Goal: Task Accomplishment & Management: Manage account settings

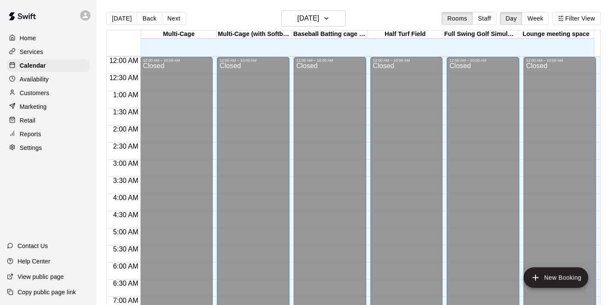
scroll to position [540, 0]
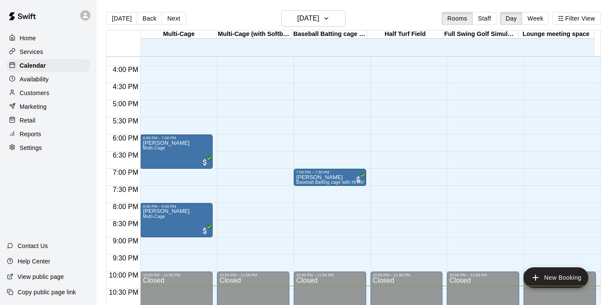
click at [59, 94] on div "Customers" at bounding box center [48, 93] width 83 height 13
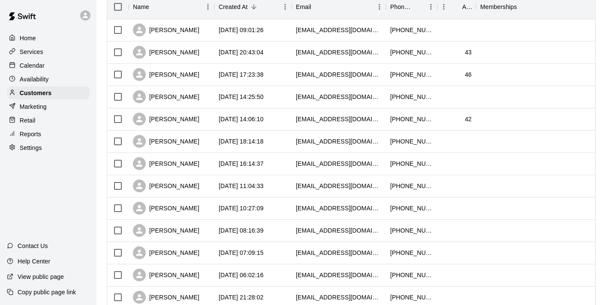
scroll to position [74, 0]
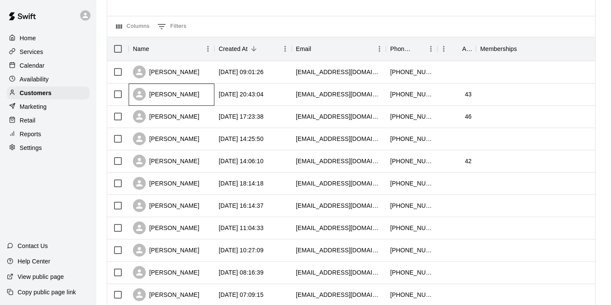
drag, startPoint x: 204, startPoint y: 88, endPoint x: 210, endPoint y: 80, distance: 10.1
click at [207, 72] on div "[PERSON_NAME]" at bounding box center [172, 72] width 86 height 22
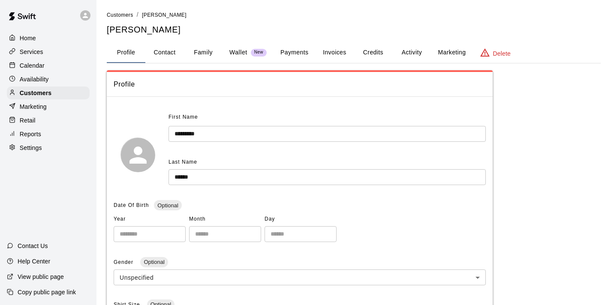
click at [408, 51] on button "Activity" at bounding box center [411, 52] width 39 height 21
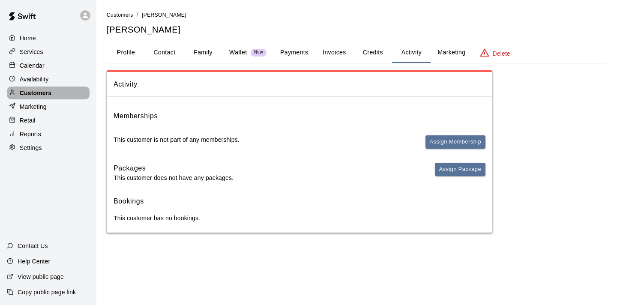
click at [33, 95] on p "Customers" at bounding box center [36, 93] width 32 height 9
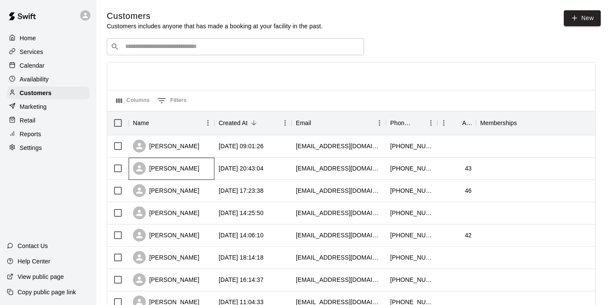
click at [197, 170] on div "[PERSON_NAME]" at bounding box center [166, 168] width 66 height 13
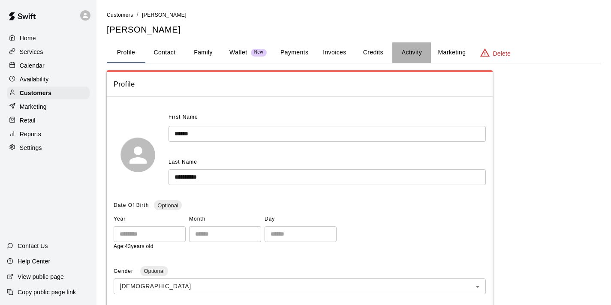
click at [402, 58] on button "Activity" at bounding box center [411, 52] width 39 height 21
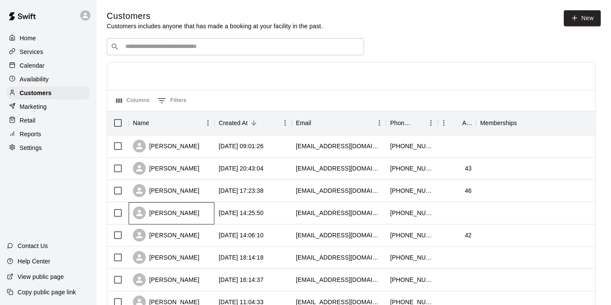
click at [166, 216] on div "[PERSON_NAME]" at bounding box center [166, 213] width 66 height 13
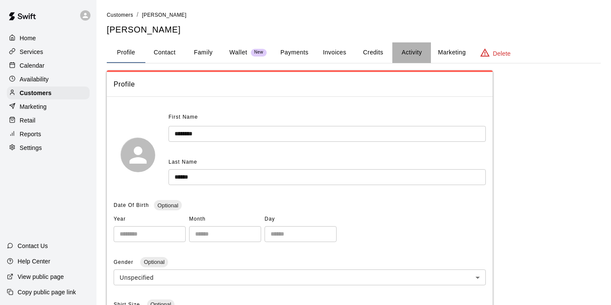
click at [415, 56] on button "Activity" at bounding box center [411, 52] width 39 height 21
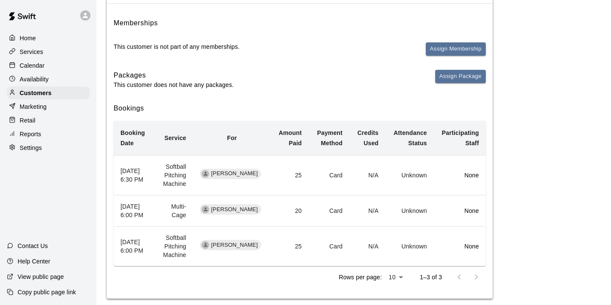
scroll to position [109, 0]
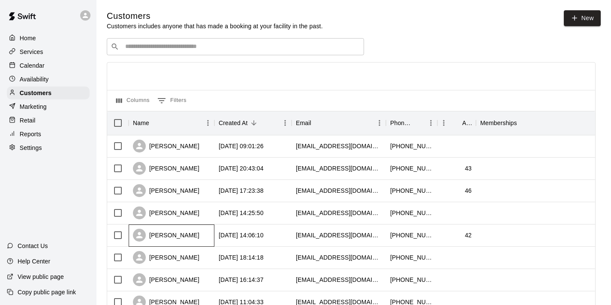
click at [165, 234] on div "[PERSON_NAME]" at bounding box center [166, 235] width 66 height 13
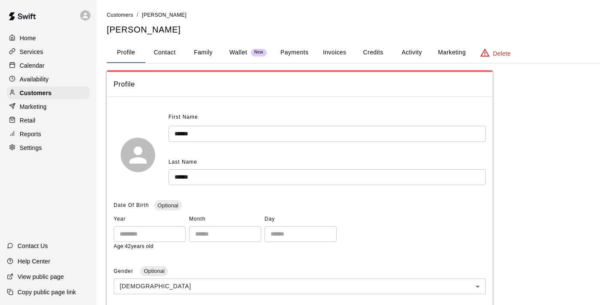
click at [413, 53] on button "Activity" at bounding box center [411, 52] width 39 height 21
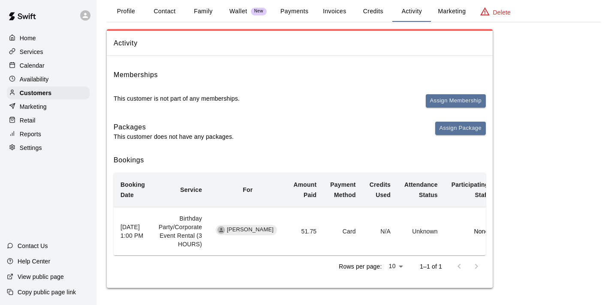
scroll to position [48, 0]
click at [35, 70] on div "Calendar" at bounding box center [48, 65] width 83 height 13
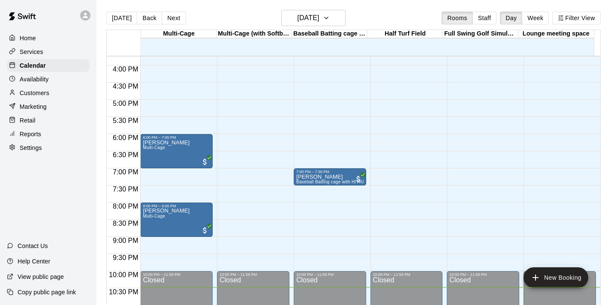
scroll to position [2, 0]
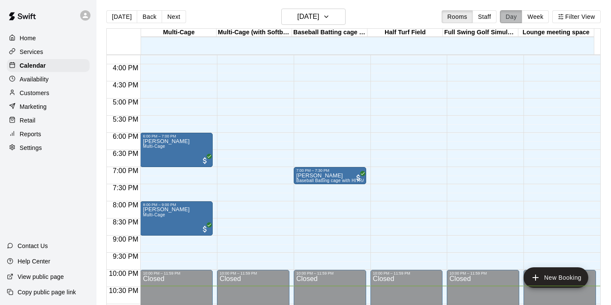
click at [521, 17] on button "Day" at bounding box center [511, 16] width 22 height 13
click at [342, 15] on button "[DATE]" at bounding box center [313, 17] width 64 height 16
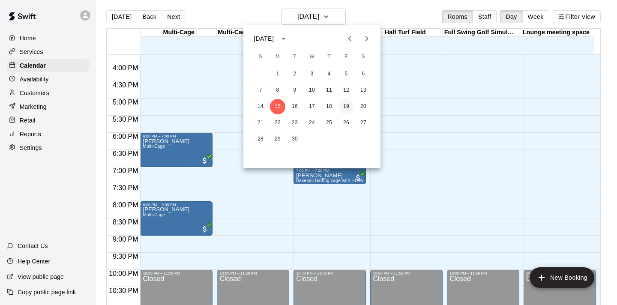
click at [346, 105] on button "19" at bounding box center [346, 106] width 15 height 15
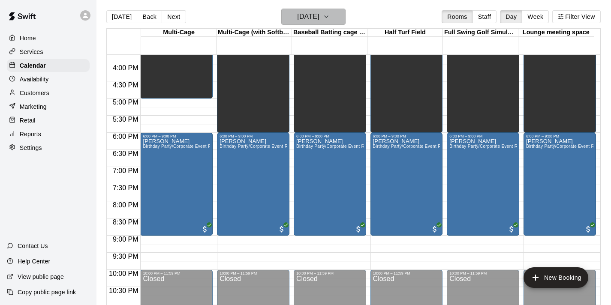
click at [330, 17] on icon "button" at bounding box center [326, 17] width 7 height 10
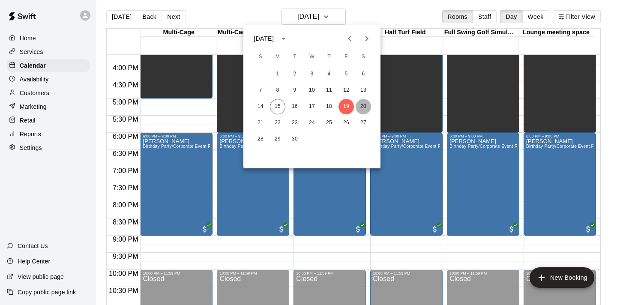
click at [362, 107] on button "20" at bounding box center [363, 106] width 15 height 15
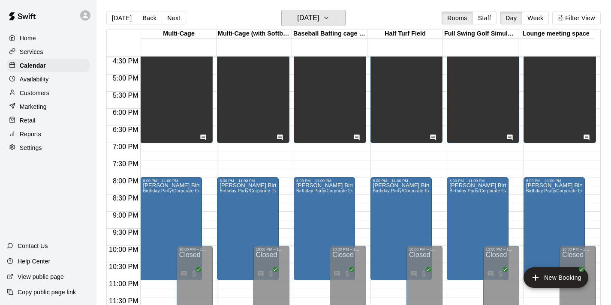
scroll to position [0, 0]
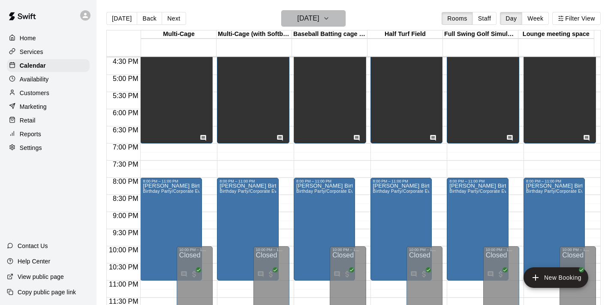
click at [330, 18] on icon "button" at bounding box center [326, 18] width 7 height 10
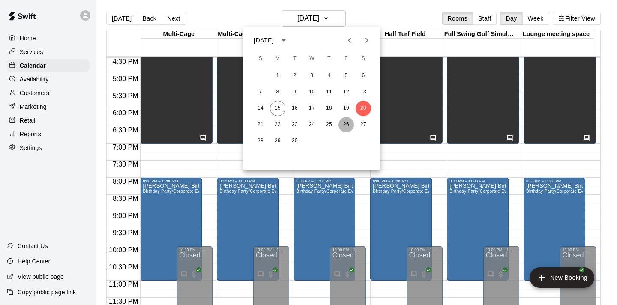
click at [345, 127] on button "26" at bounding box center [346, 124] width 15 height 15
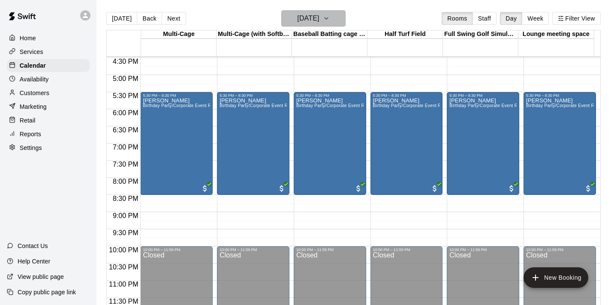
click at [330, 17] on icon "button" at bounding box center [326, 18] width 7 height 10
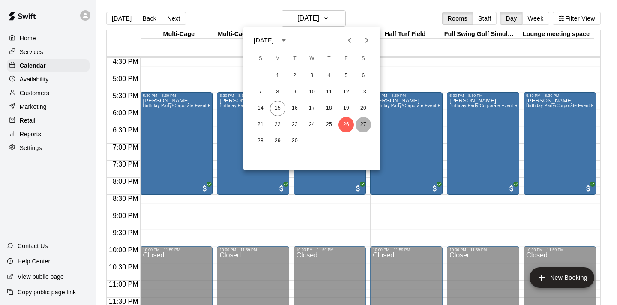
click at [367, 128] on button "27" at bounding box center [363, 124] width 15 height 15
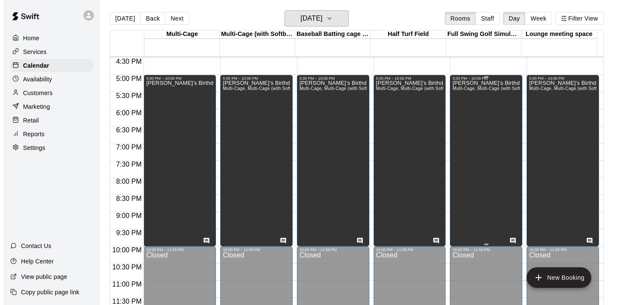
scroll to position [14, 0]
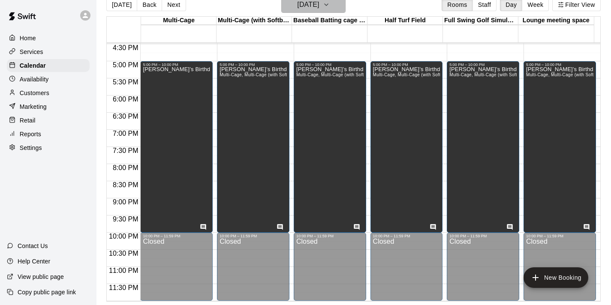
click at [330, 3] on icon "button" at bounding box center [326, 5] width 7 height 10
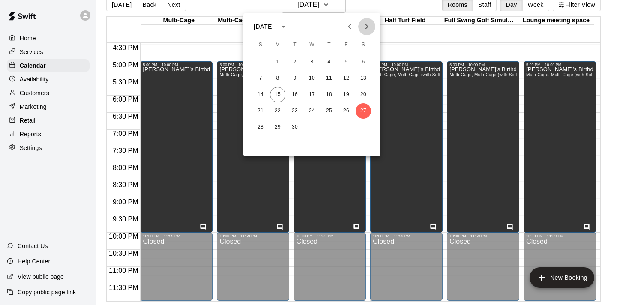
click at [365, 30] on icon "Next month" at bounding box center [367, 26] width 10 height 10
click at [352, 60] on button "3" at bounding box center [346, 61] width 15 height 15
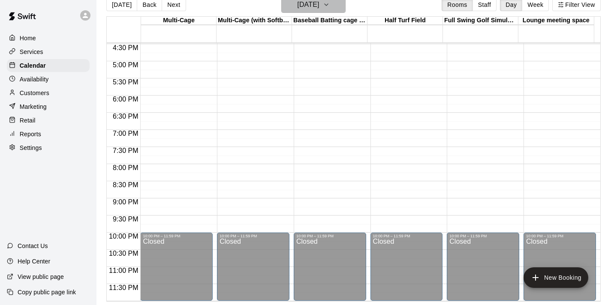
click at [339, 5] on button "[DATE]" at bounding box center [313, 5] width 64 height 16
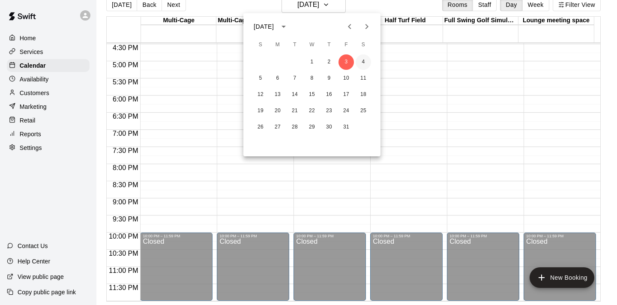
click at [368, 61] on button "4" at bounding box center [363, 61] width 15 height 15
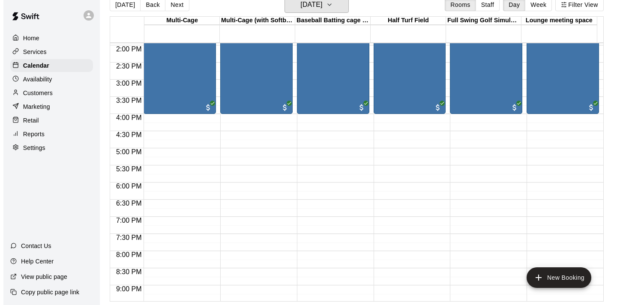
scroll to position [565, 0]
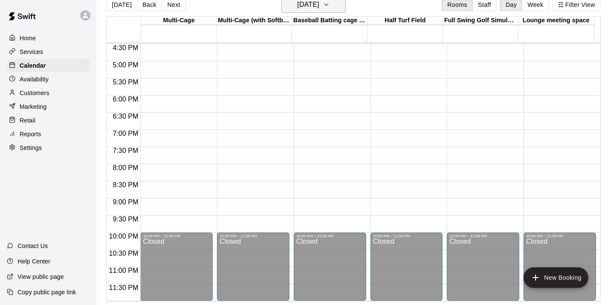
click at [330, 3] on icon "button" at bounding box center [326, 5] width 7 height 10
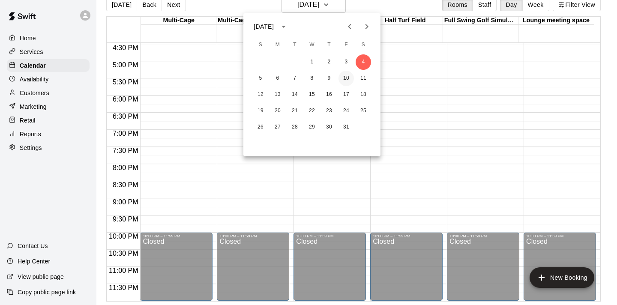
click at [353, 75] on button "10" at bounding box center [346, 78] width 15 height 15
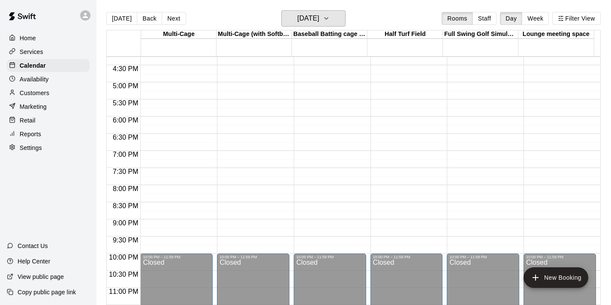
scroll to position [550, 0]
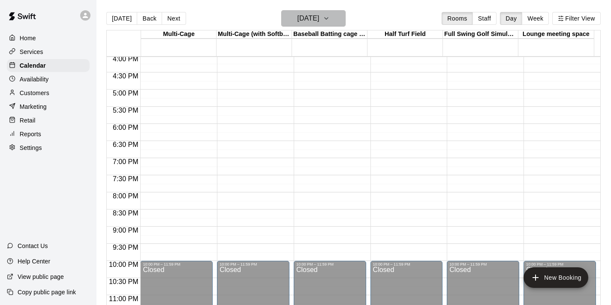
click at [339, 21] on button "[DATE]" at bounding box center [313, 18] width 64 height 16
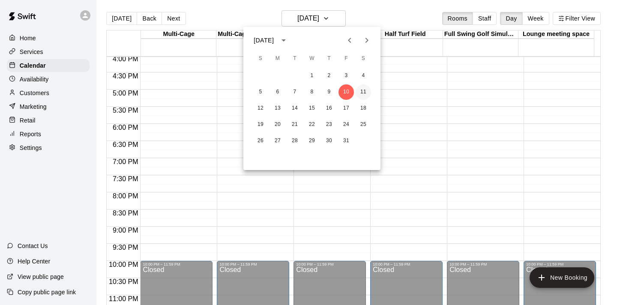
click at [362, 94] on button "11" at bounding box center [363, 91] width 15 height 15
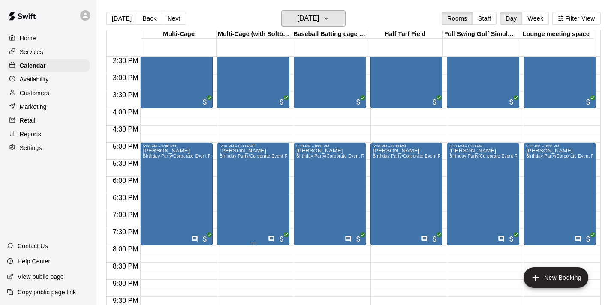
scroll to position [498, 0]
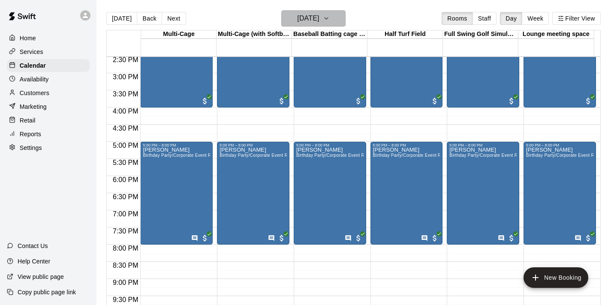
click at [330, 19] on icon "button" at bounding box center [326, 18] width 7 height 10
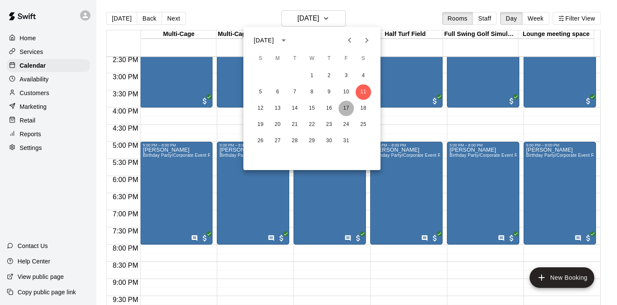
click at [345, 107] on button "17" at bounding box center [346, 108] width 15 height 15
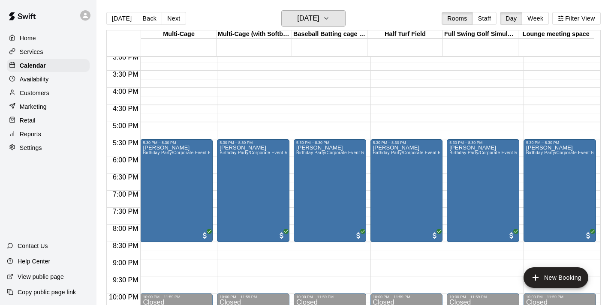
scroll to position [532, 0]
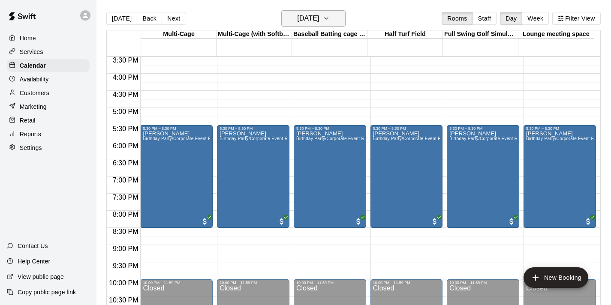
click at [330, 22] on icon "button" at bounding box center [326, 18] width 7 height 10
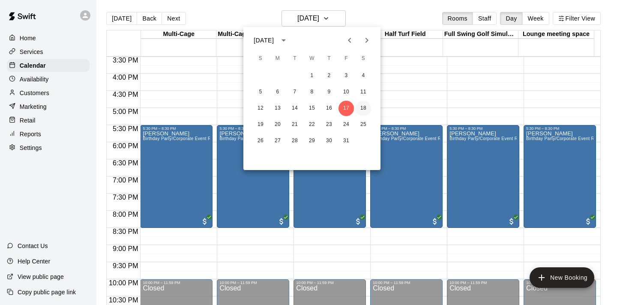
click at [364, 106] on button "18" at bounding box center [363, 108] width 15 height 15
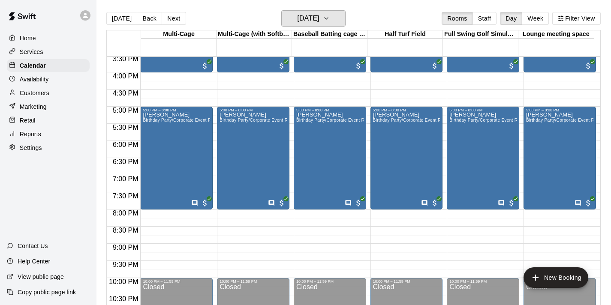
scroll to position [534, 0]
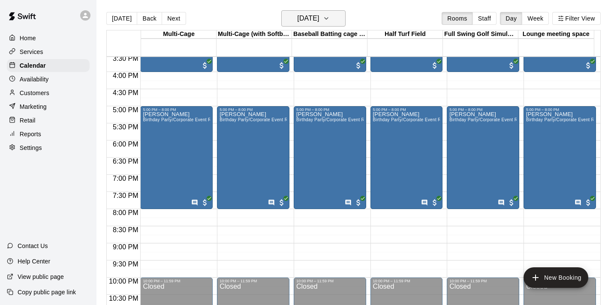
click at [330, 18] on icon "button" at bounding box center [326, 18] width 7 height 10
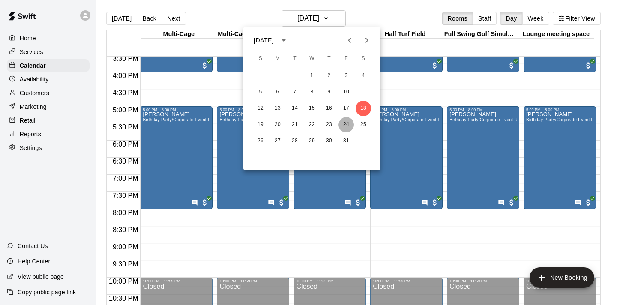
click at [348, 121] on button "24" at bounding box center [346, 124] width 15 height 15
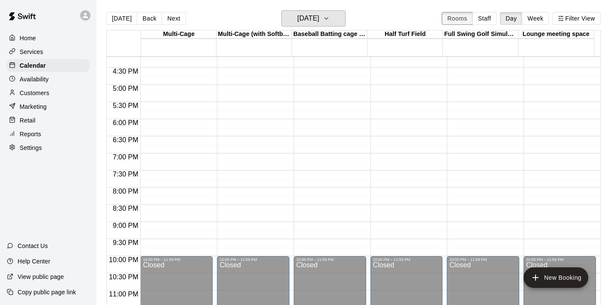
scroll to position [555, 0]
click at [340, 17] on button "[DATE]" at bounding box center [313, 18] width 64 height 16
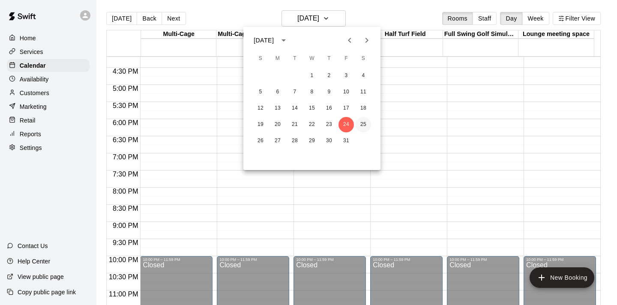
click at [369, 123] on button "25" at bounding box center [363, 124] width 15 height 15
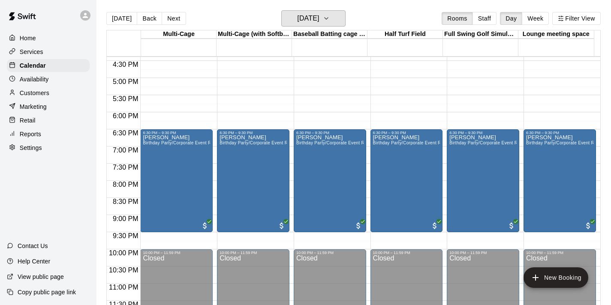
scroll to position [560, 0]
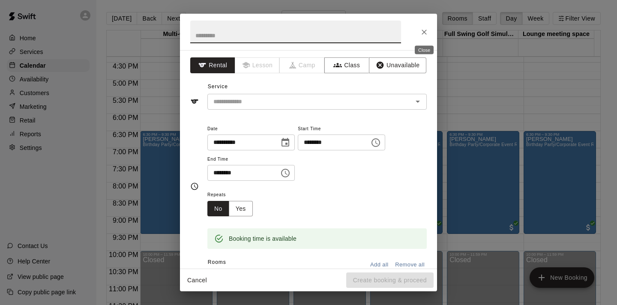
click at [424, 34] on icon "Close" at bounding box center [424, 32] width 9 height 9
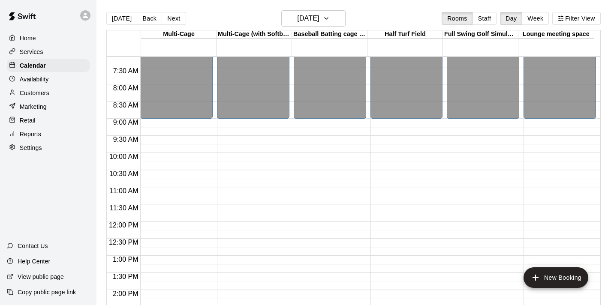
scroll to position [565, 0]
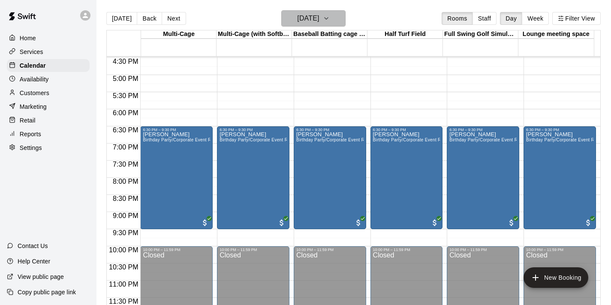
click at [340, 24] on button "[DATE]" at bounding box center [313, 18] width 64 height 16
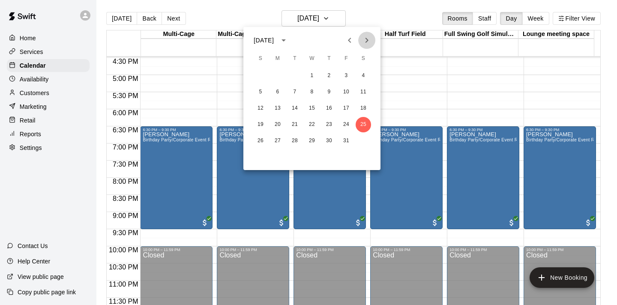
click at [366, 44] on icon "Next month" at bounding box center [367, 40] width 10 height 10
click at [366, 74] on button "1" at bounding box center [363, 75] width 15 height 15
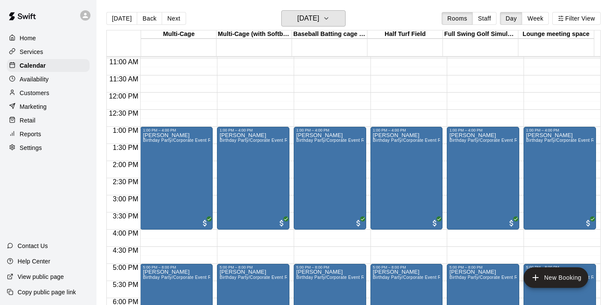
scroll to position [376, 0]
